Goal: Information Seeking & Learning: Learn about a topic

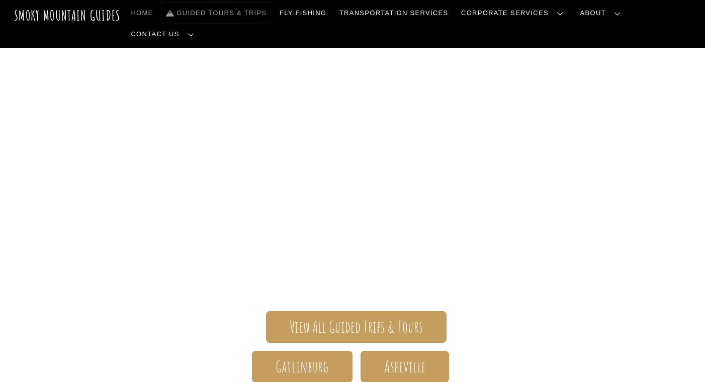
click at [232, 13] on link "Guided Tours & Trips" at bounding box center [216, 13] width 109 height 21
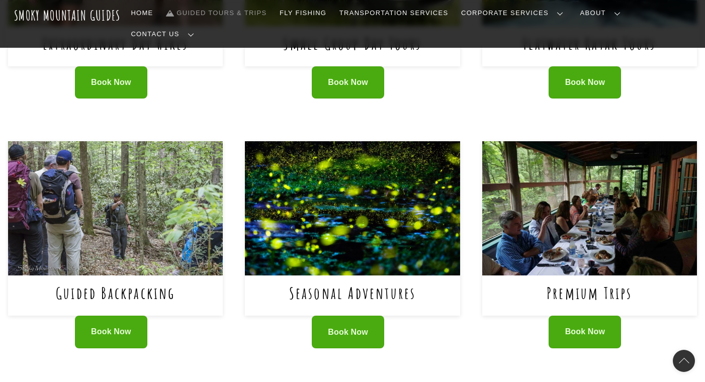
scroll to position [611, 0]
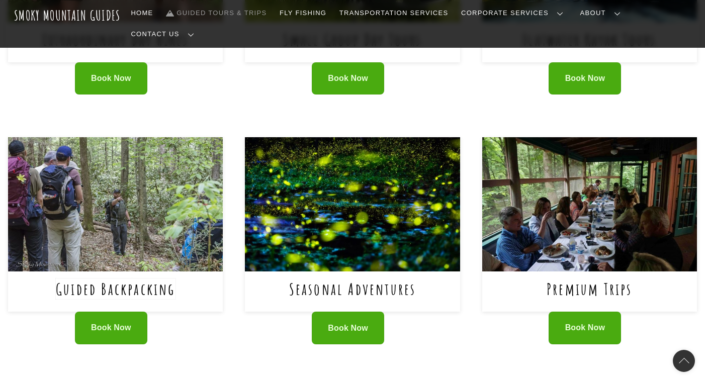
click at [136, 279] on link "Guided Backpacking" at bounding box center [116, 289] width 120 height 21
click at [572, 279] on link "Premium Trips" at bounding box center [590, 289] width 86 height 21
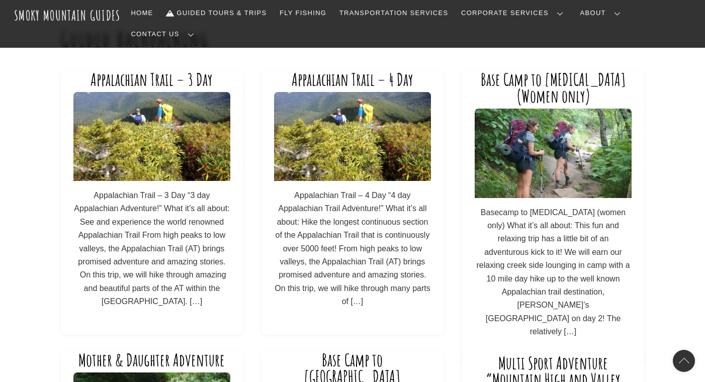
scroll to position [55, 0]
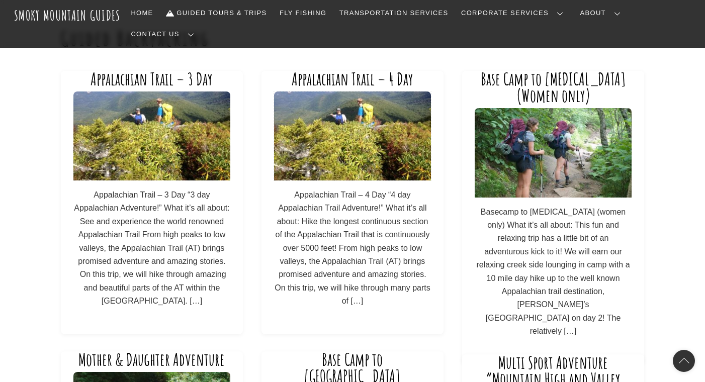
click at [355, 152] on img at bounding box center [352, 136] width 156 height 89
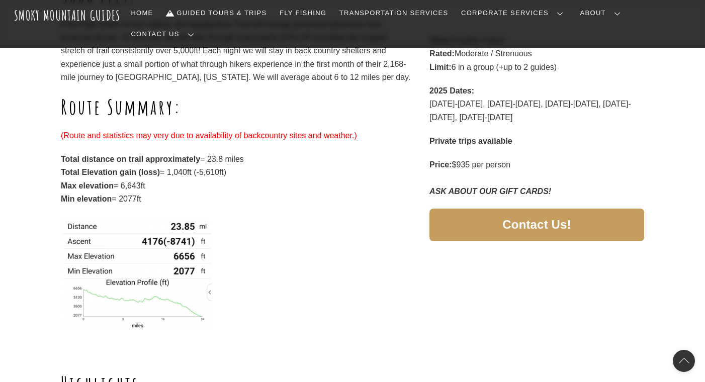
scroll to position [315, 0]
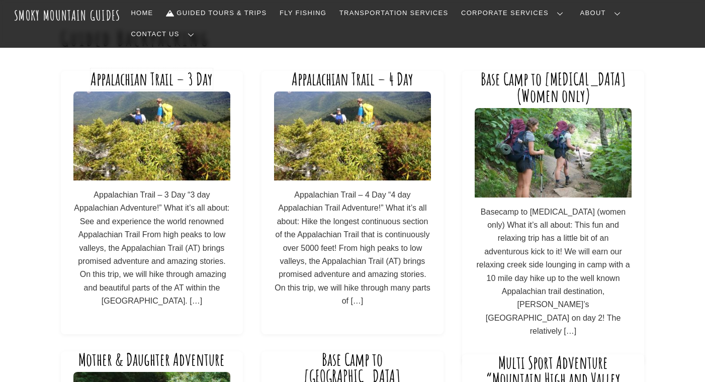
click at [175, 70] on link "Appalachian Trail – 3 Day" at bounding box center [152, 78] width 122 height 21
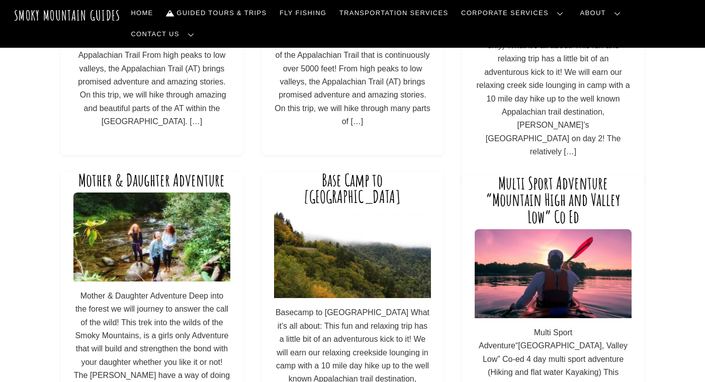
scroll to position [232, 0]
